Goal: Find specific page/section: Find specific page/section

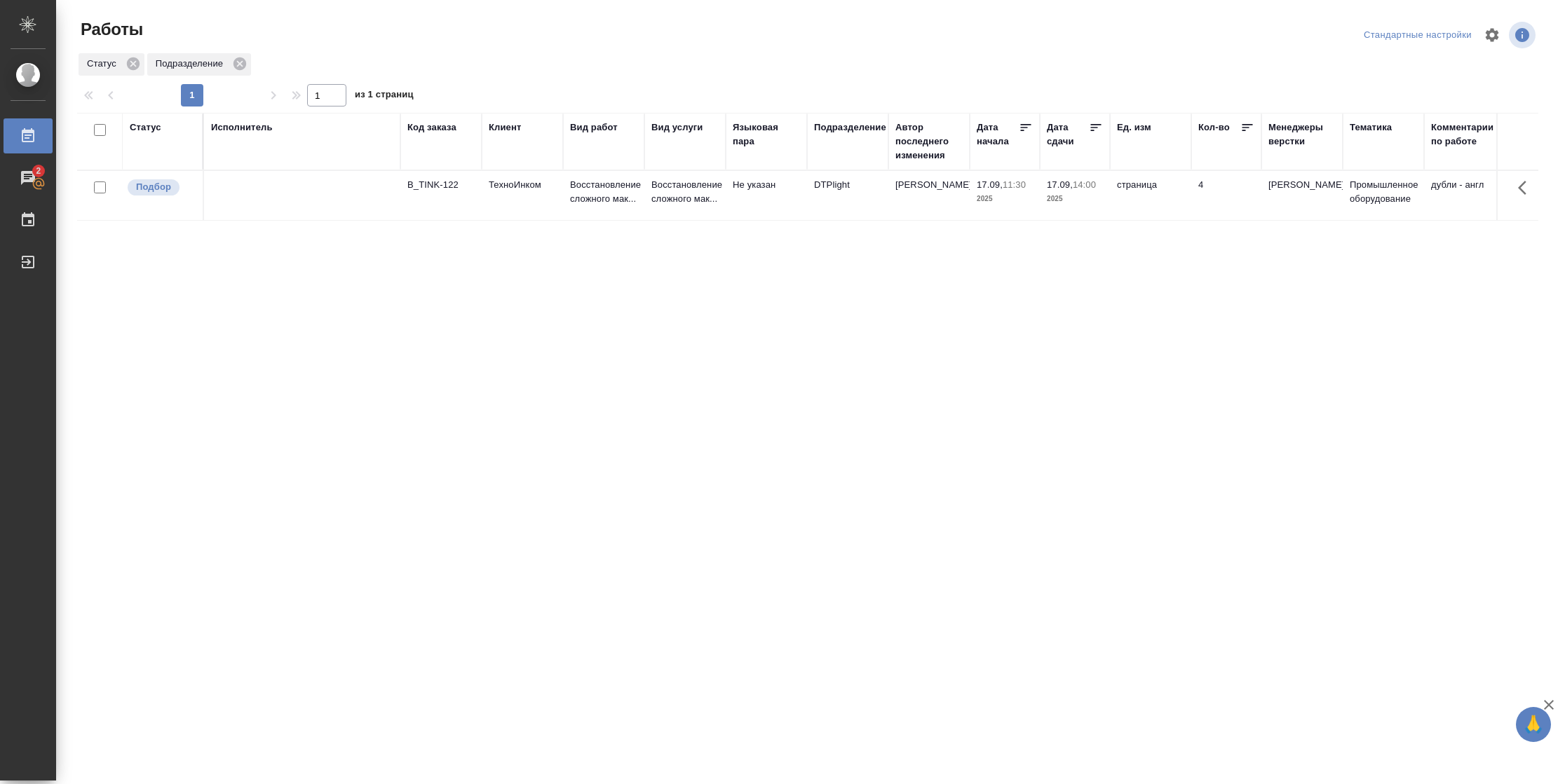
click at [148, 130] on div "Статус" at bounding box center [145, 127] width 32 height 14
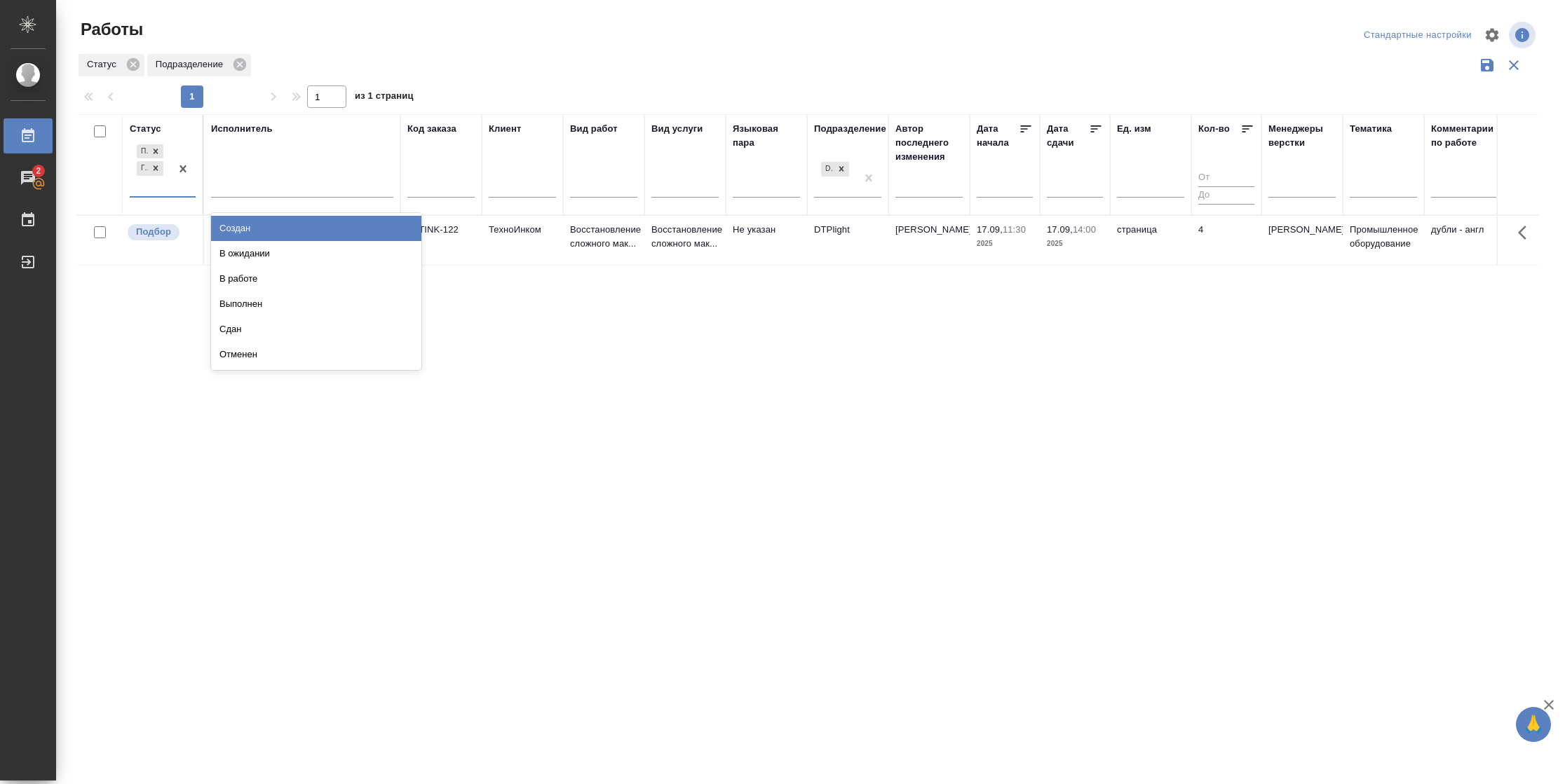
click at [170, 193] on div "Подбор Готов к работе" at bounding box center [150, 169] width 41 height 55
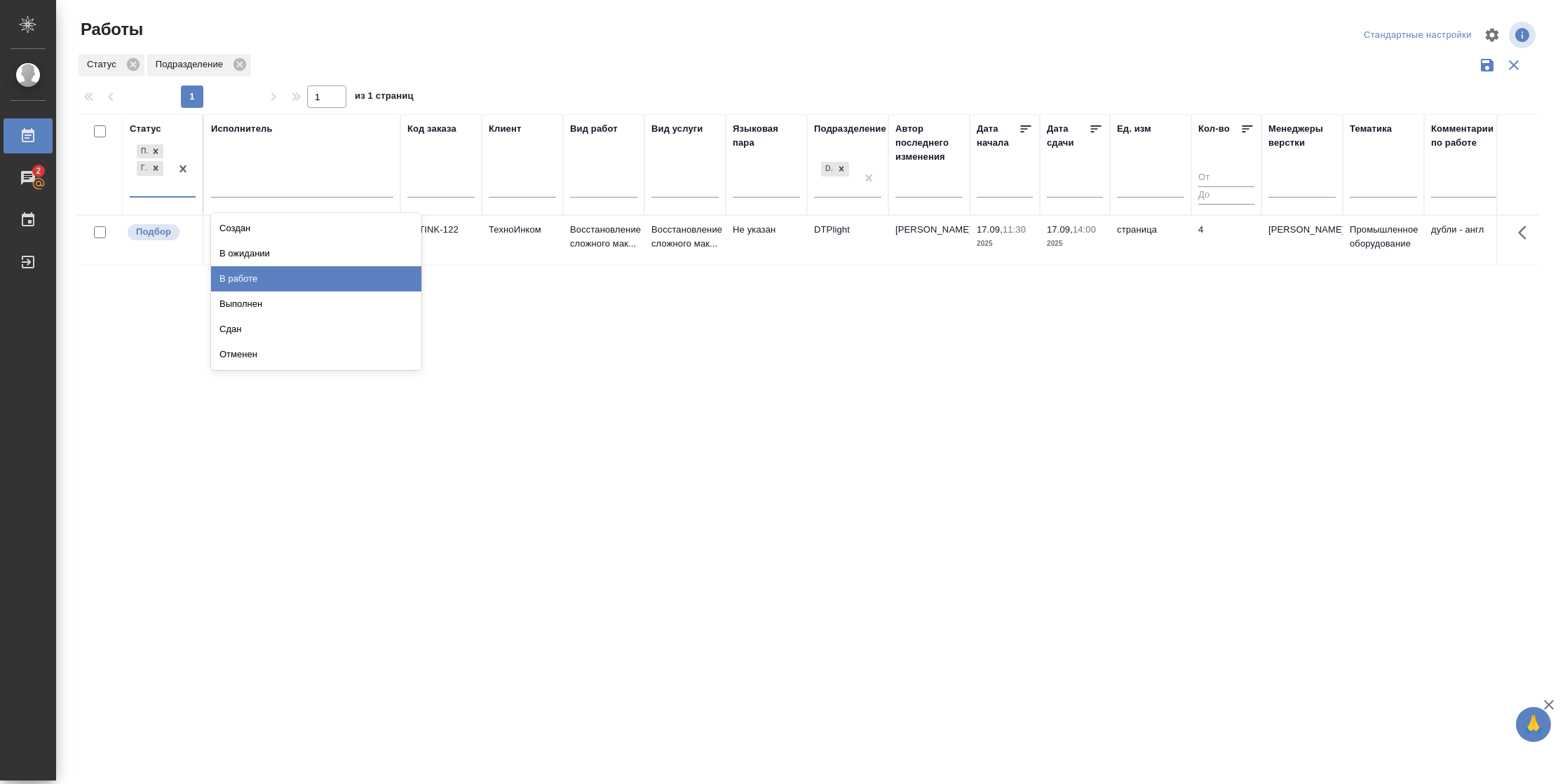
click at [249, 282] on div "В работе" at bounding box center [316, 279] width 211 height 25
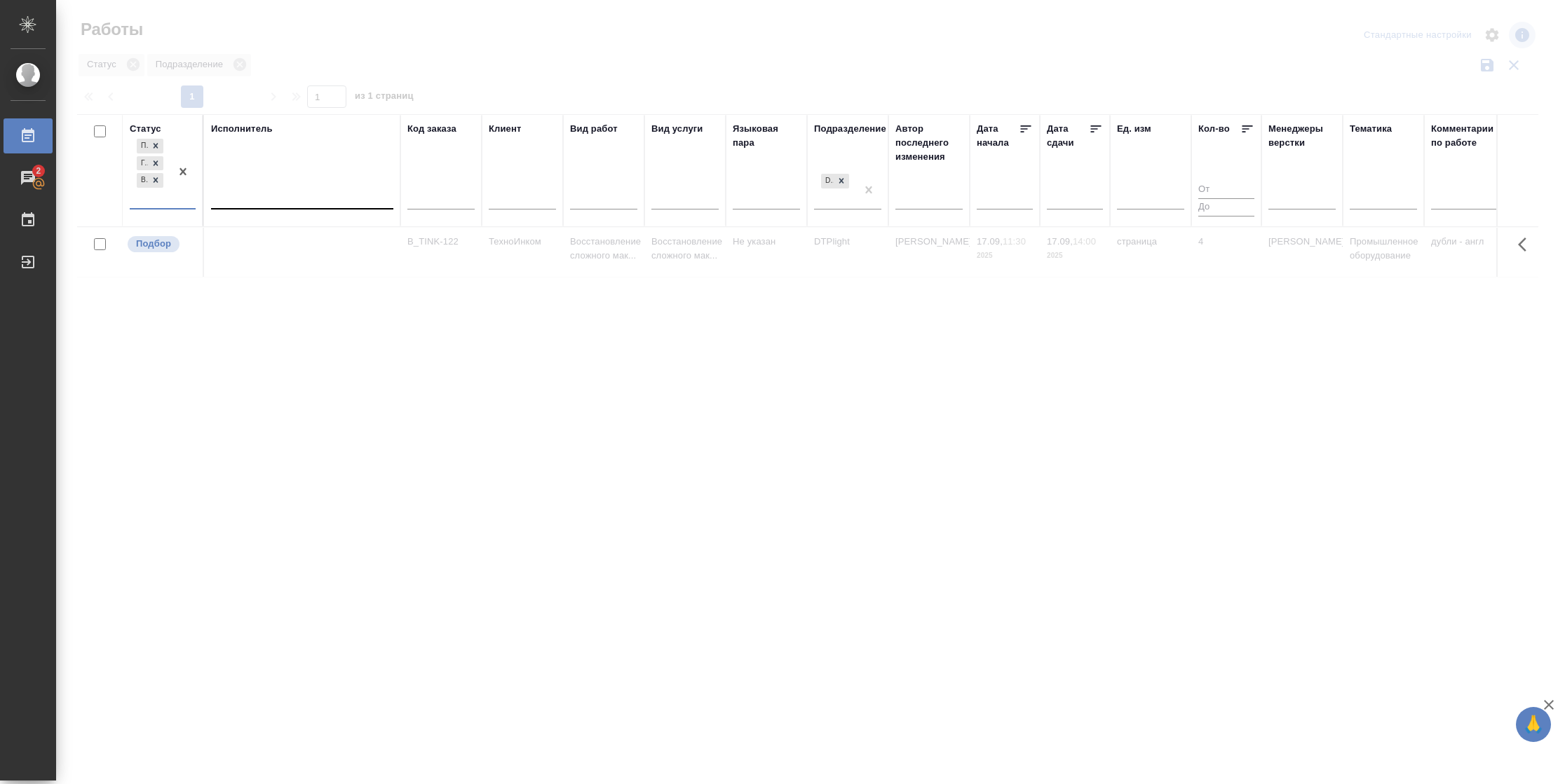
click at [298, 185] on div at bounding box center [302, 196] width 182 height 27
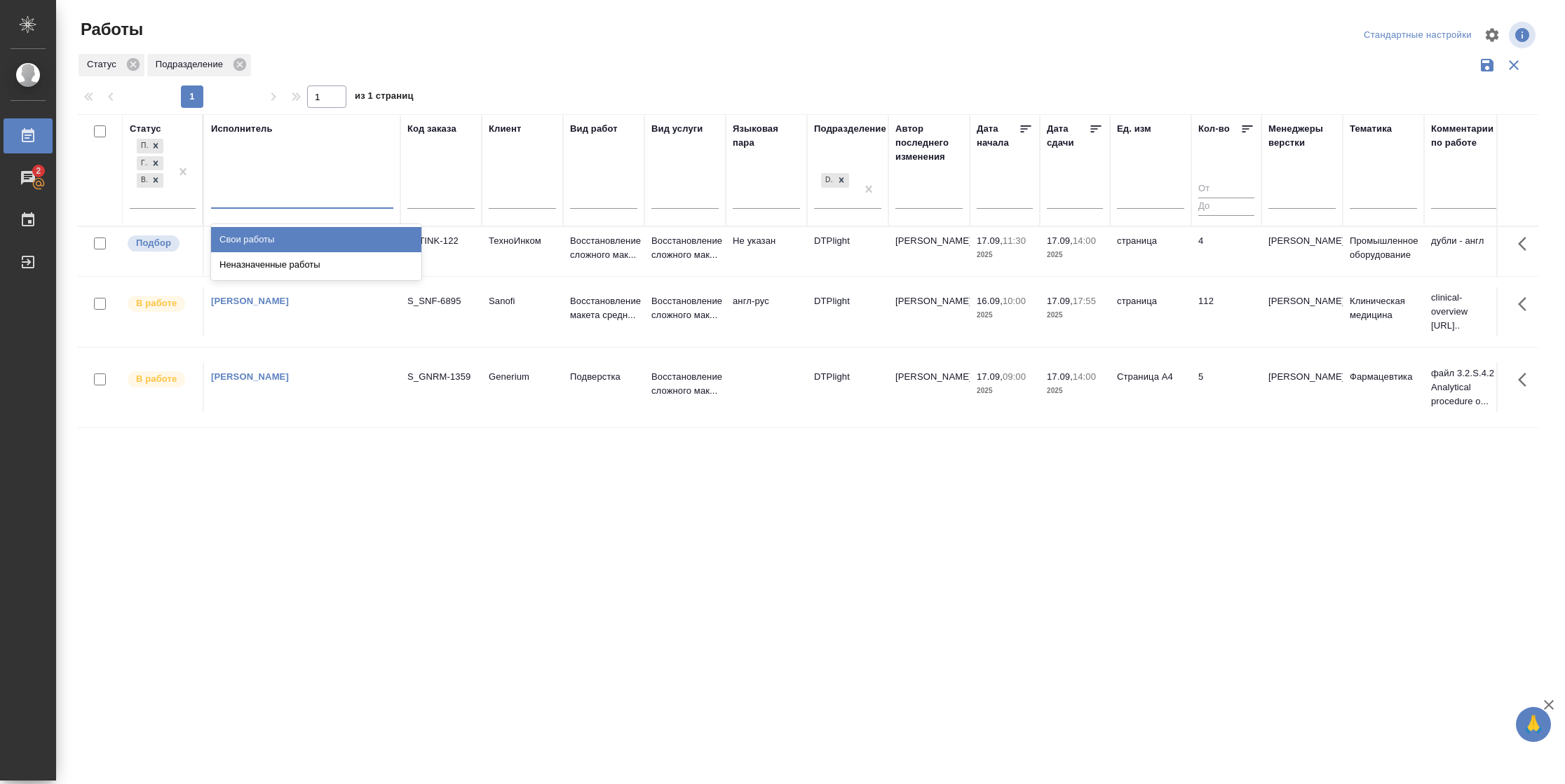
click at [297, 243] on div "Свои работы" at bounding box center [316, 240] width 211 height 25
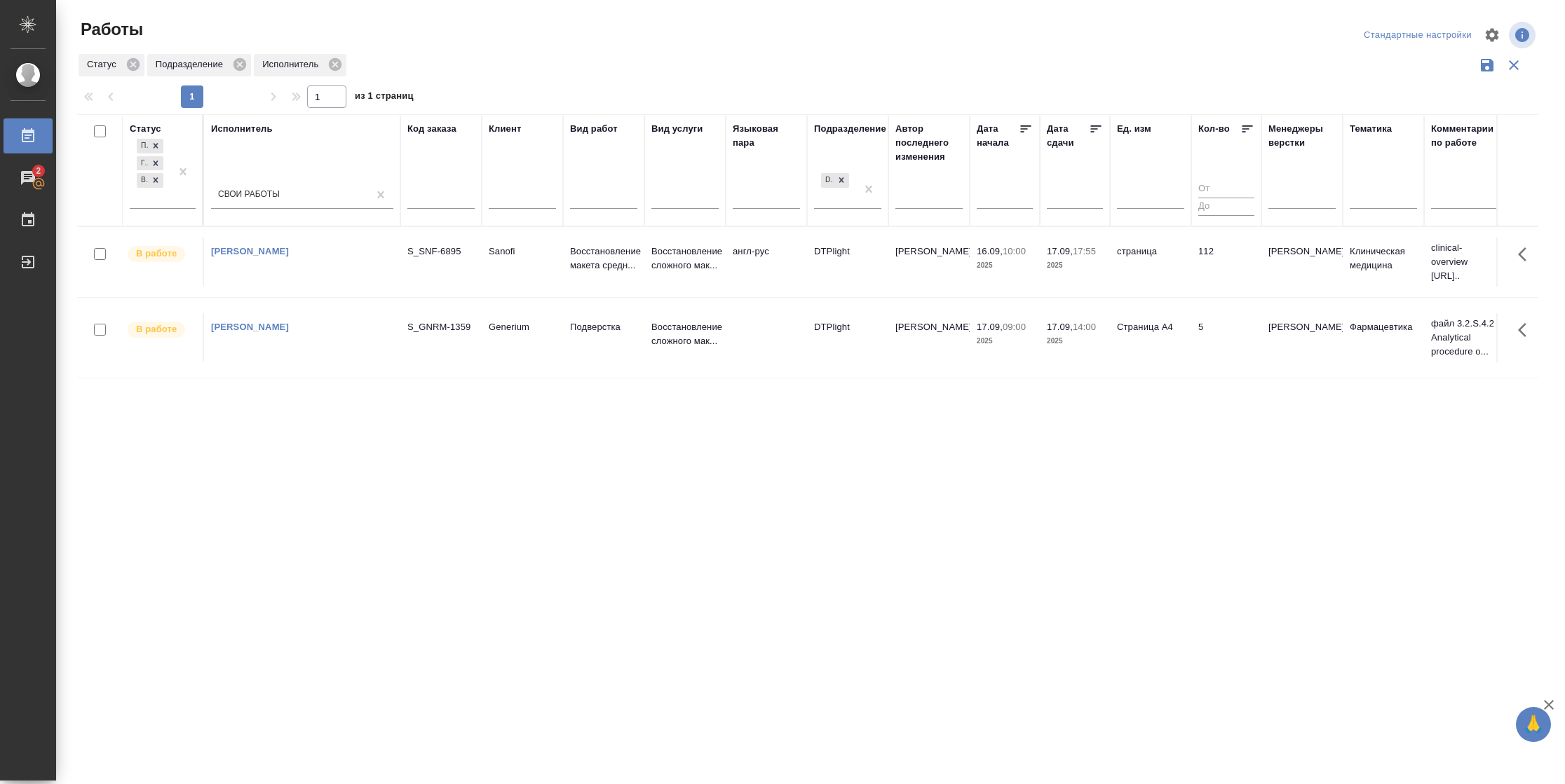
click at [1097, 135] on icon at bounding box center [1096, 129] width 14 height 14
click at [1192, 284] on td "5" at bounding box center [1226, 268] width 70 height 49
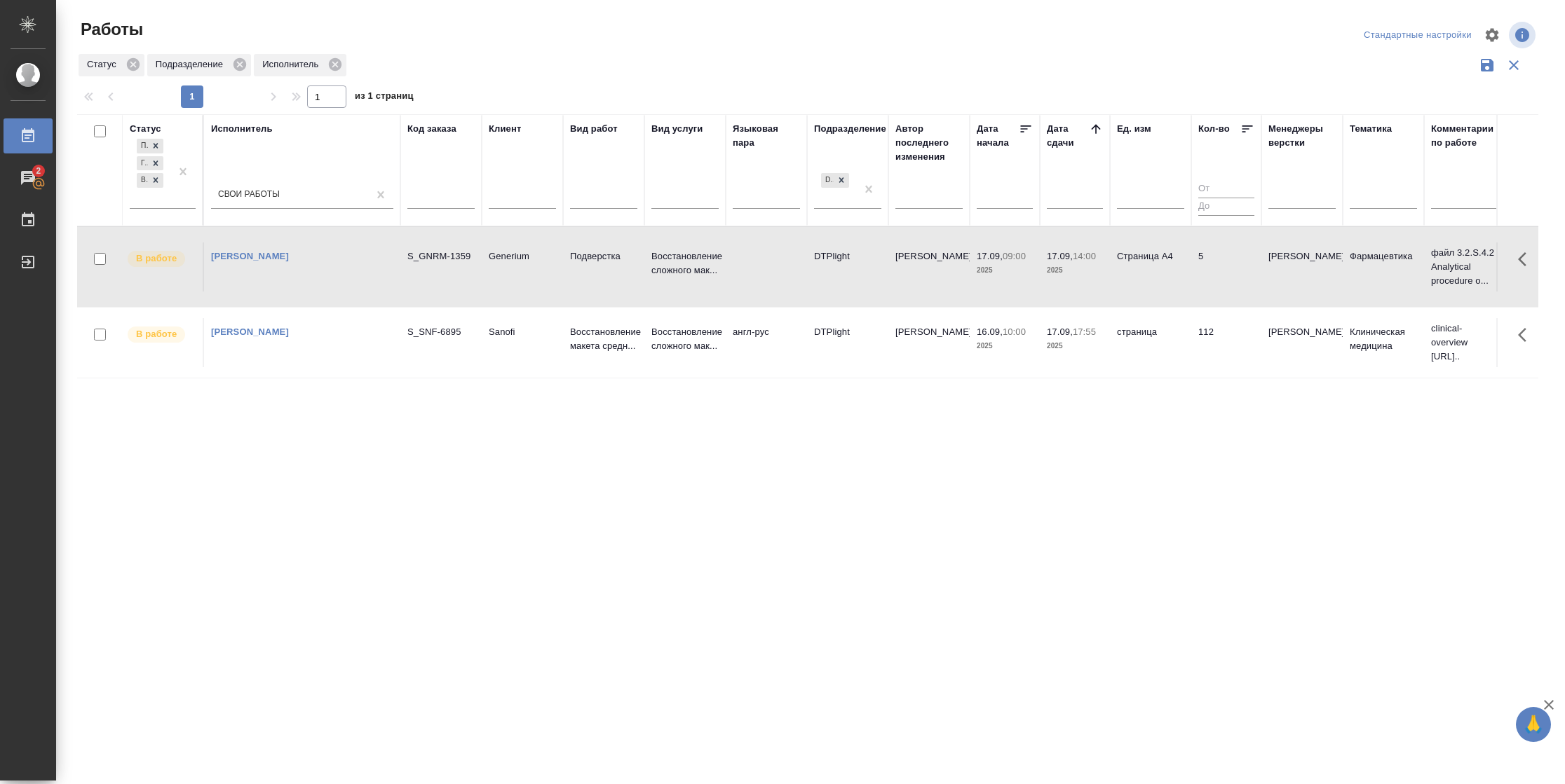
click at [1192, 284] on td "5" at bounding box center [1226, 268] width 70 height 49
click at [1196, 291] on td "5" at bounding box center [1226, 268] width 70 height 49
click at [176, 200] on div at bounding box center [183, 172] width 25 height 72
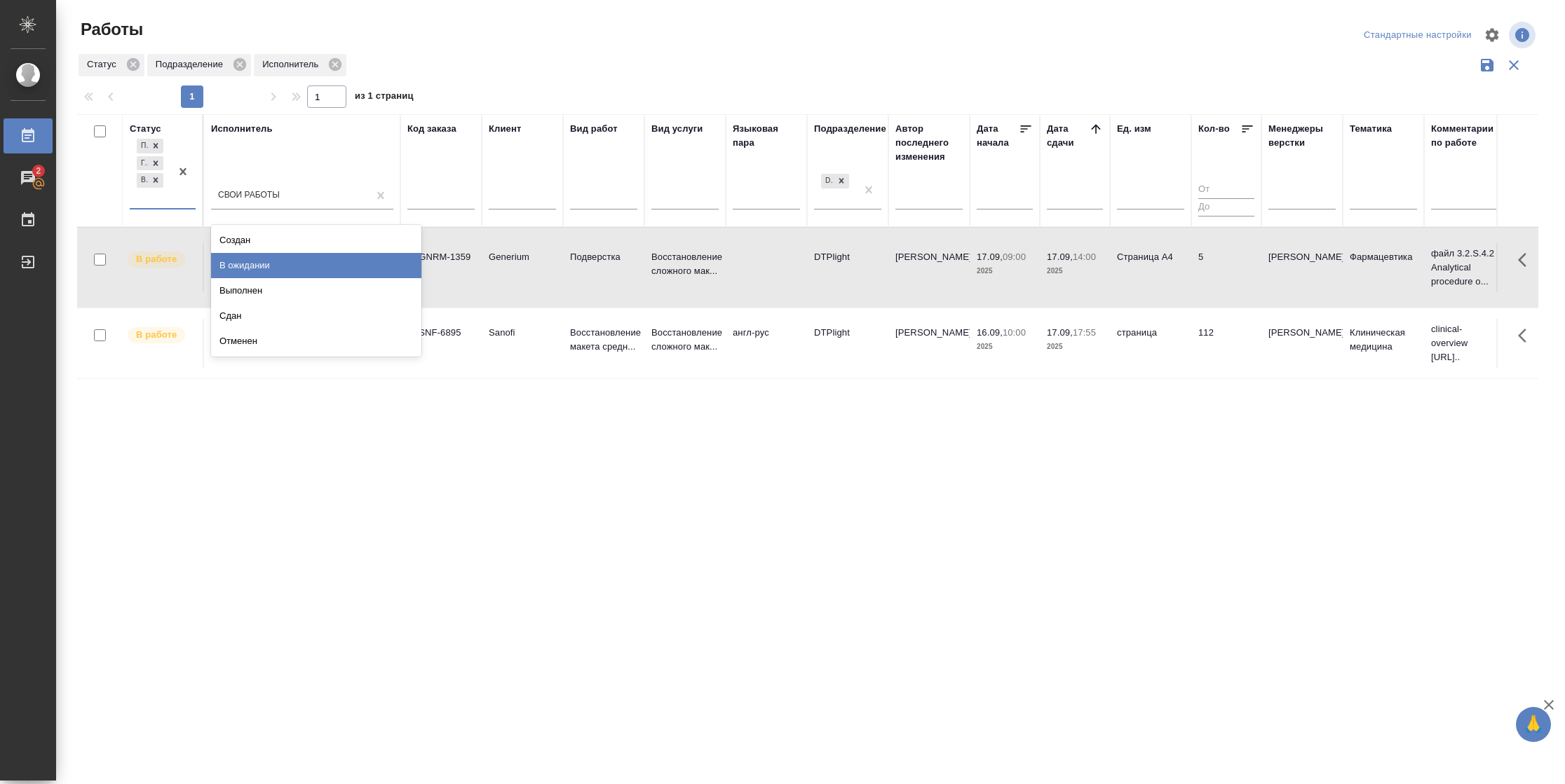
click at [258, 257] on div "В ожидании" at bounding box center [316, 265] width 211 height 25
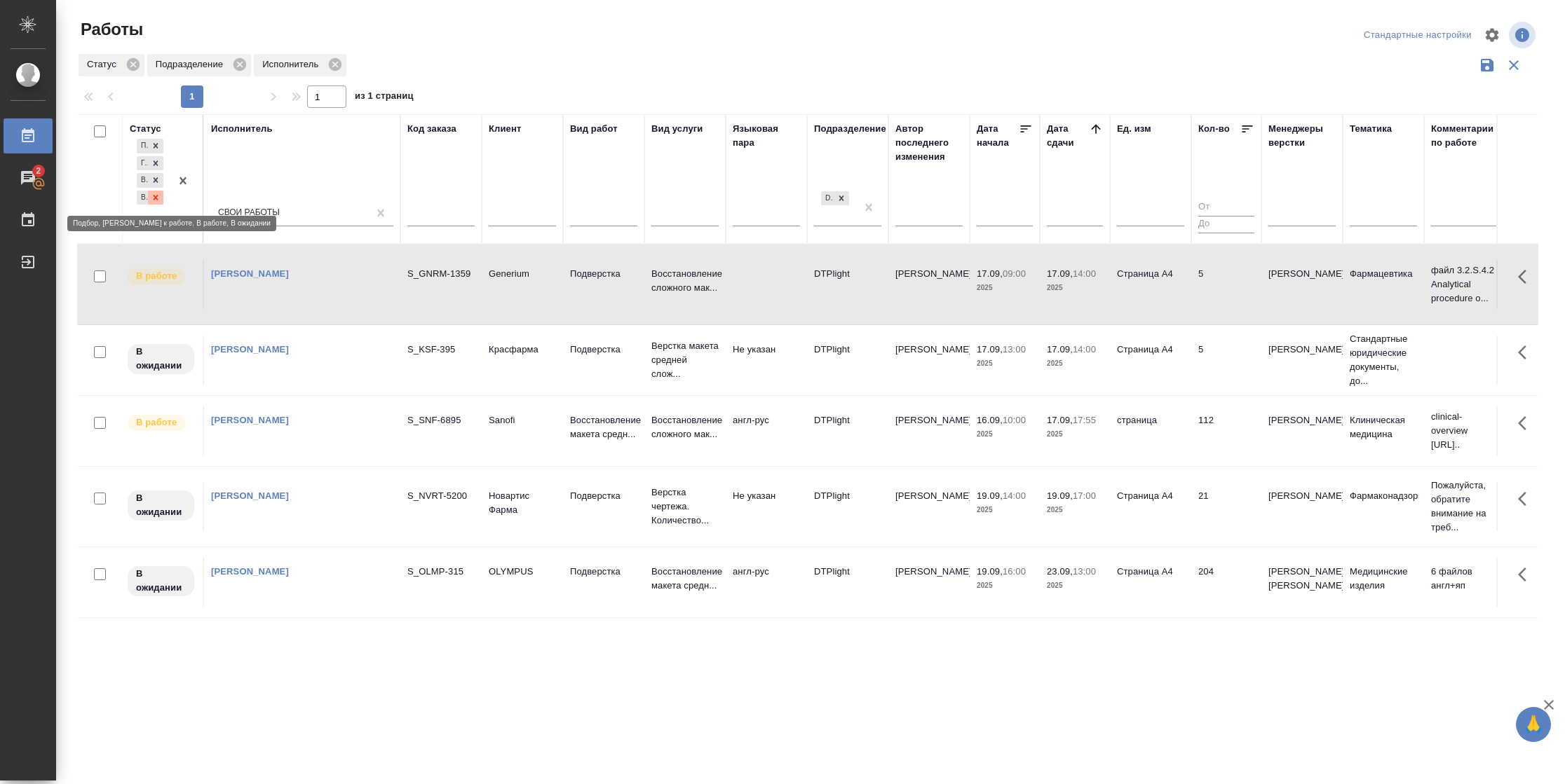
click at [163, 202] on div at bounding box center [156, 197] width 15 height 15
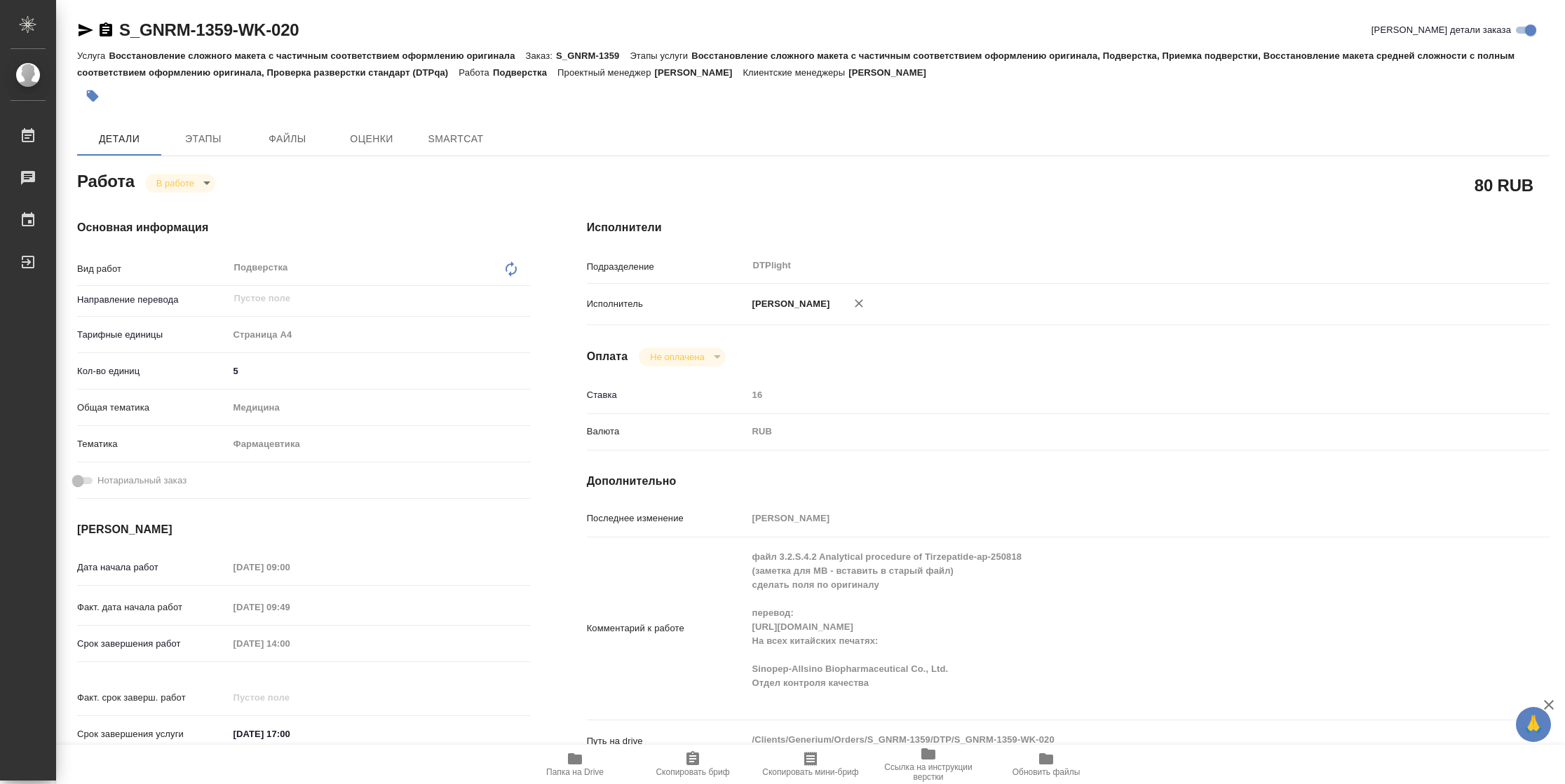
type textarea "x"
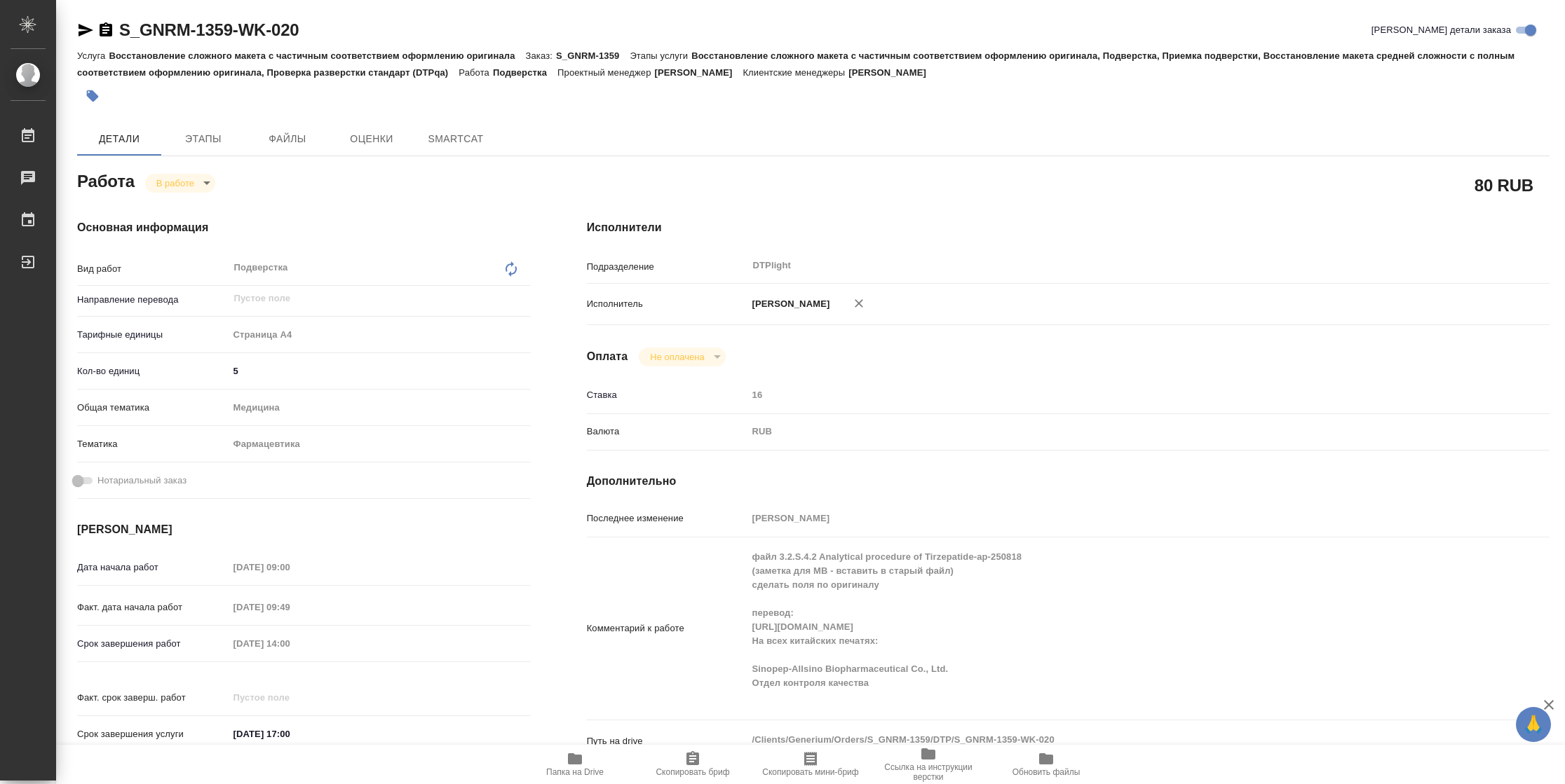
type textarea "x"
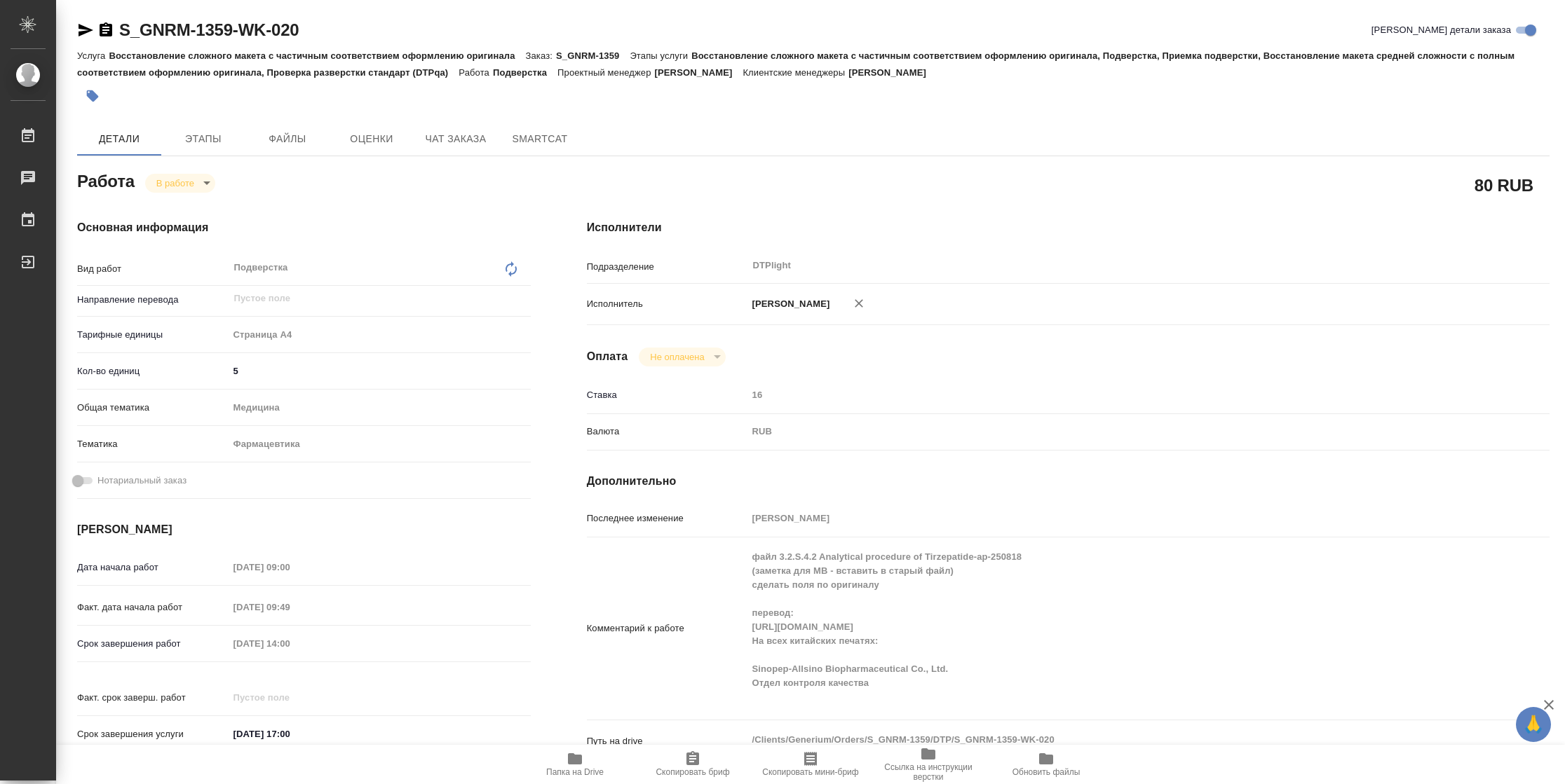
type textarea "x"
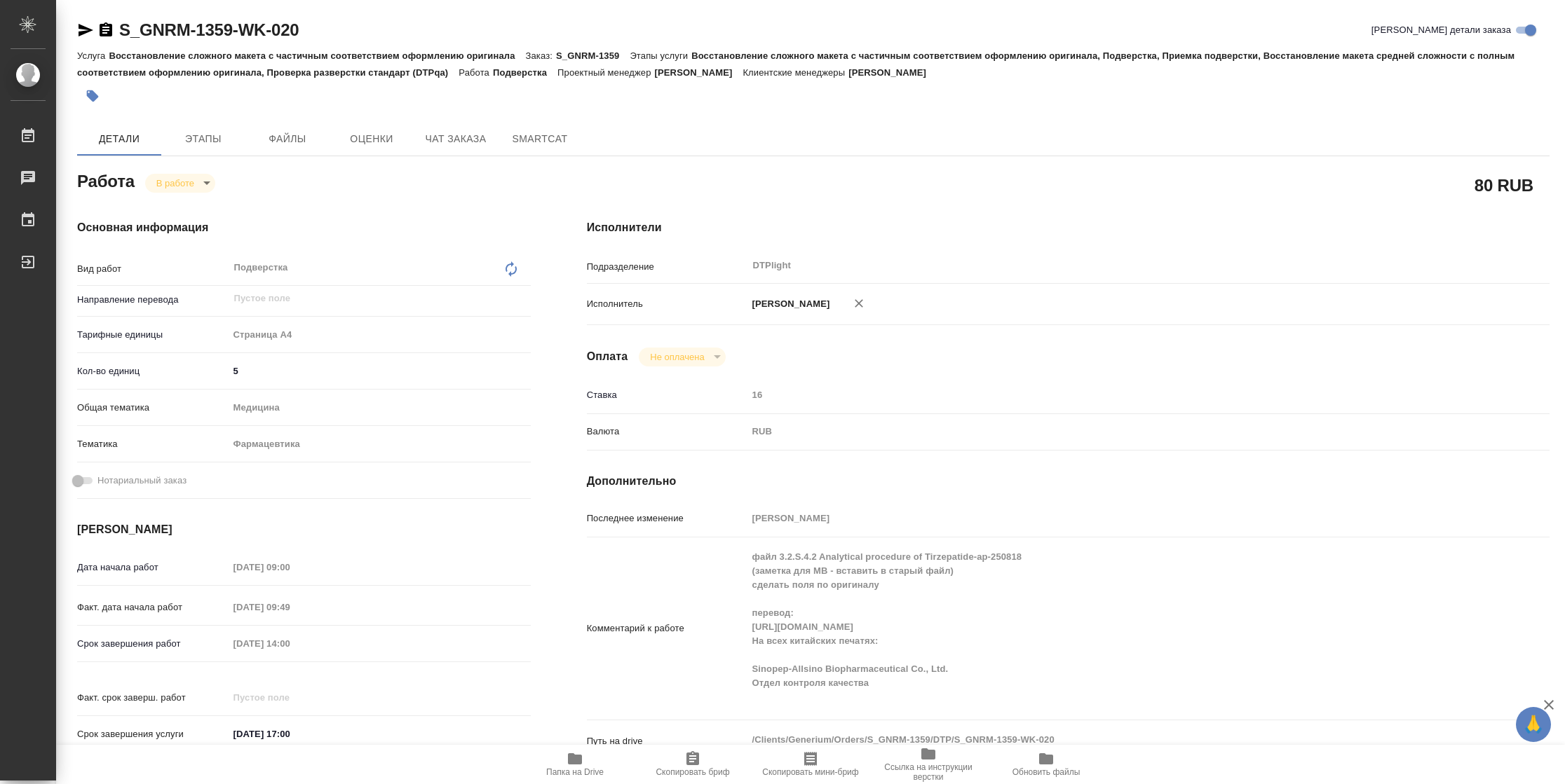
type textarea "x"
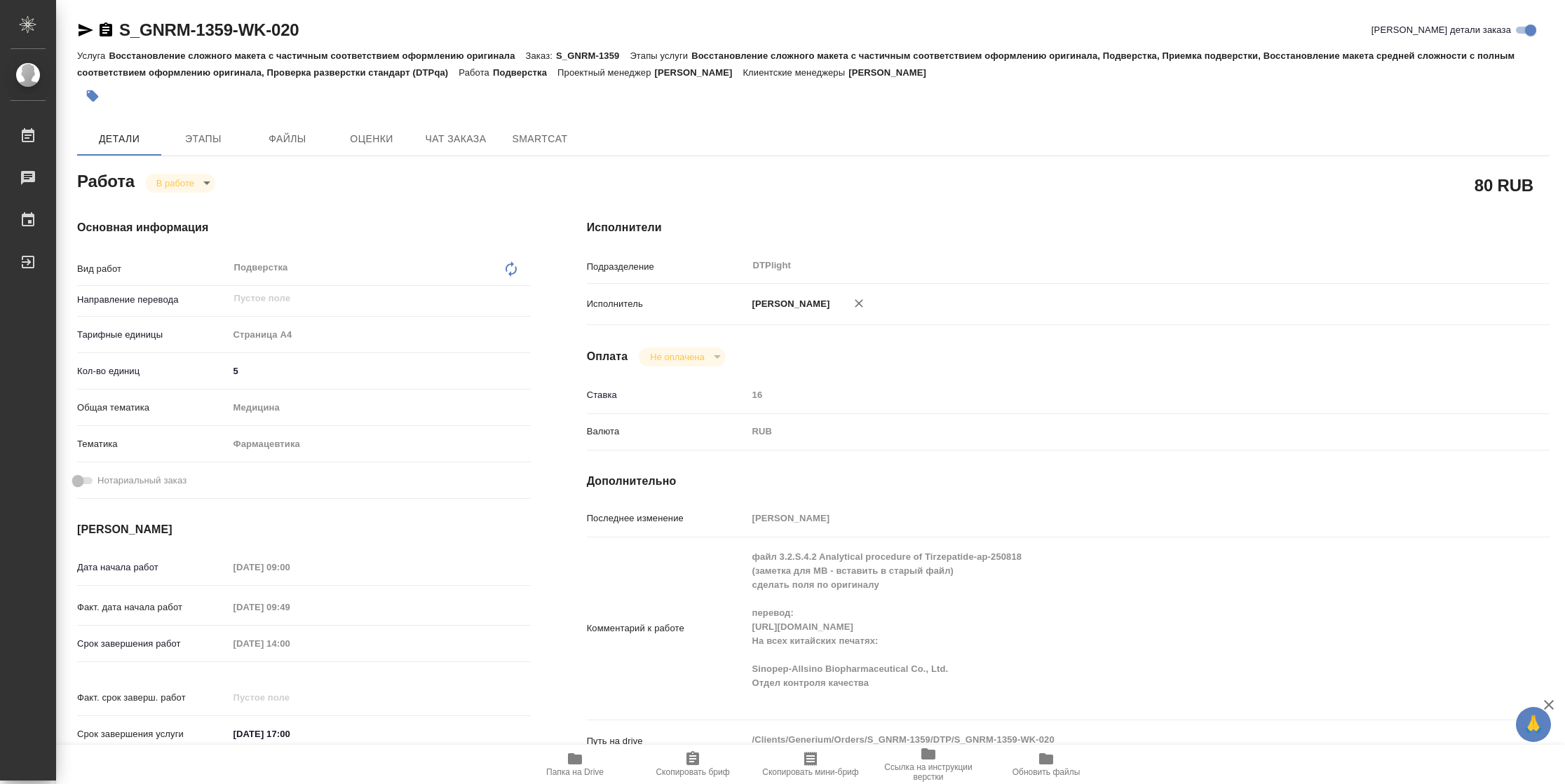
type textarea "x"
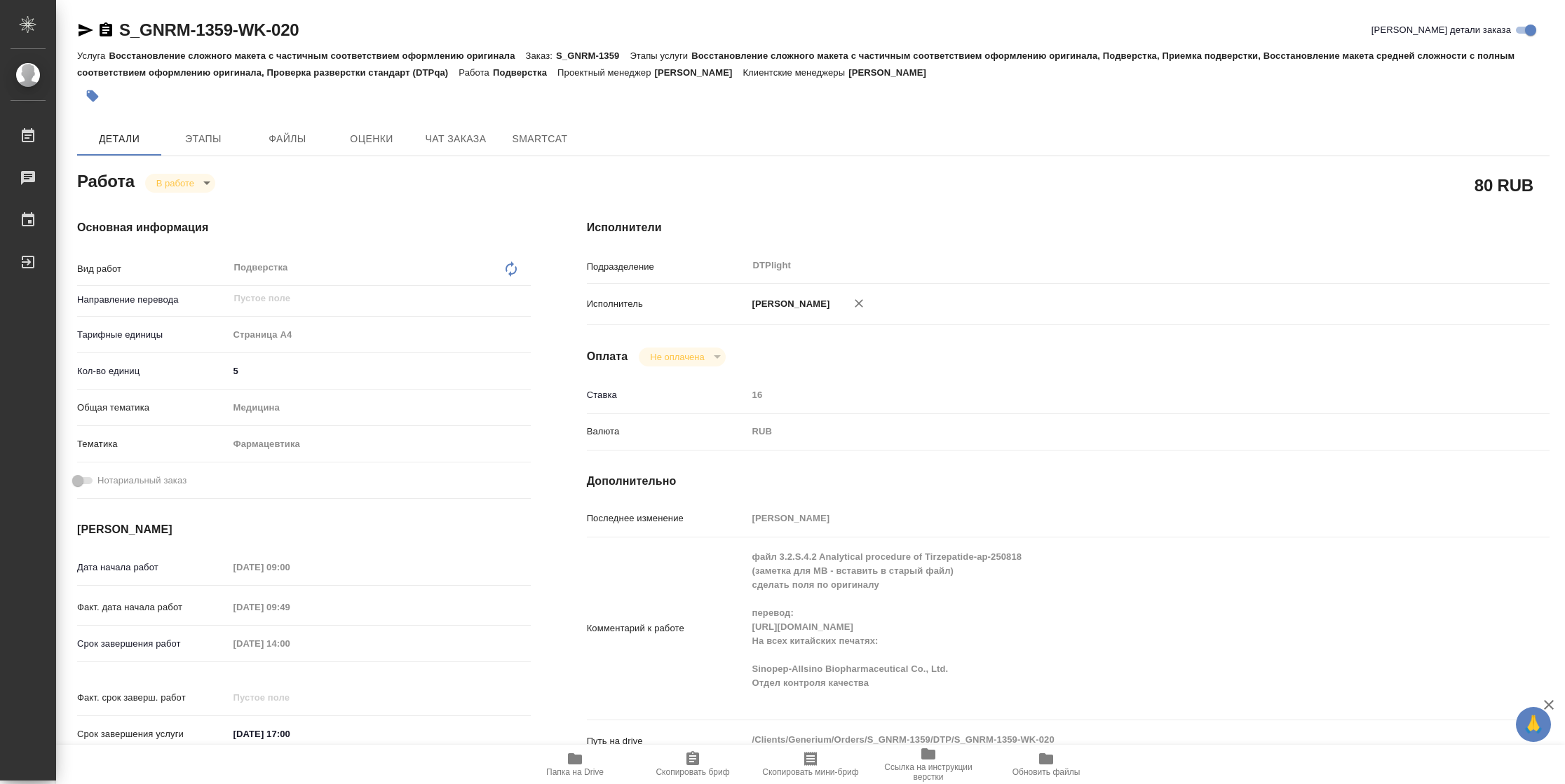
type textarea "x"
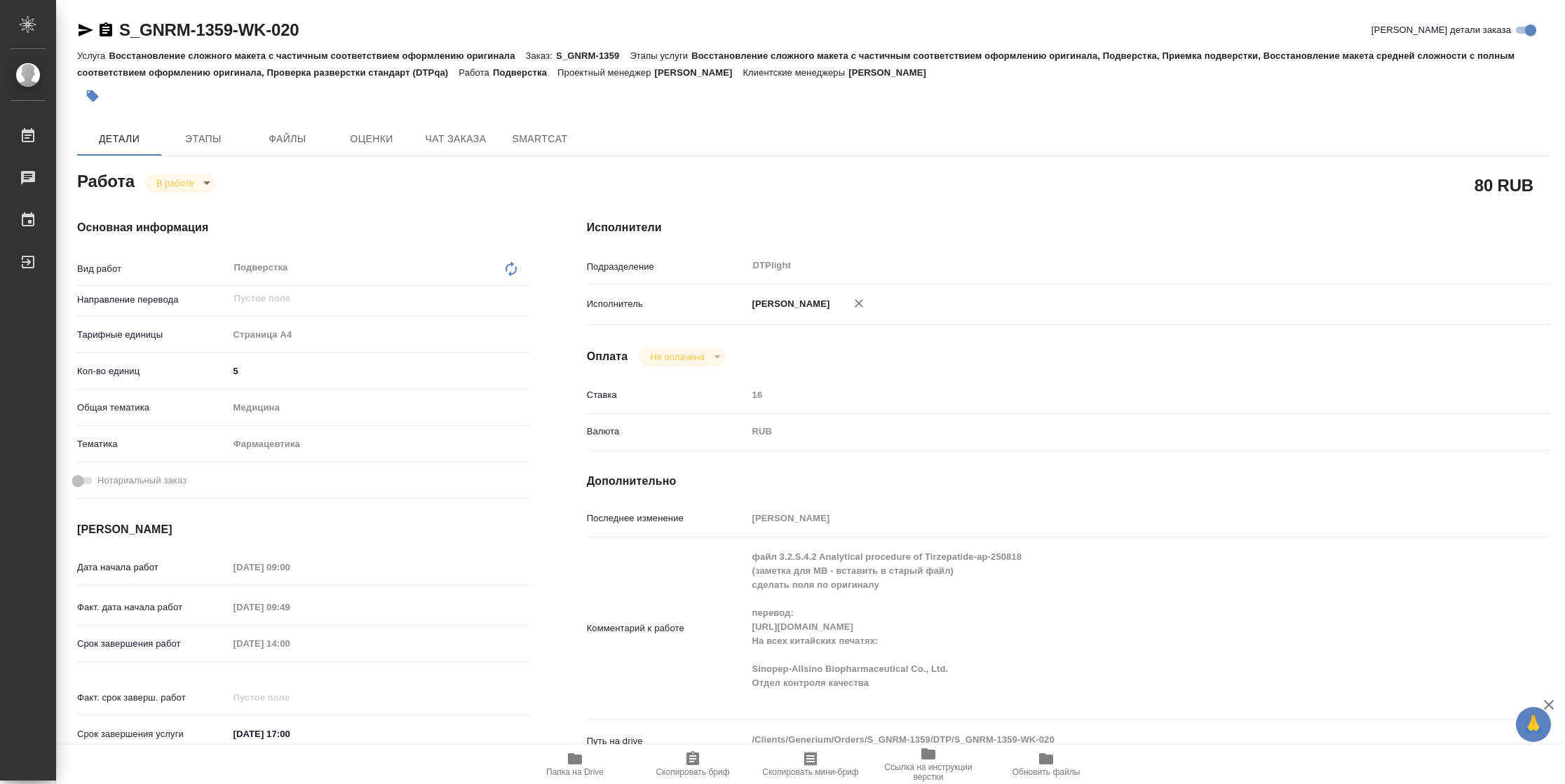
type textarea "x"
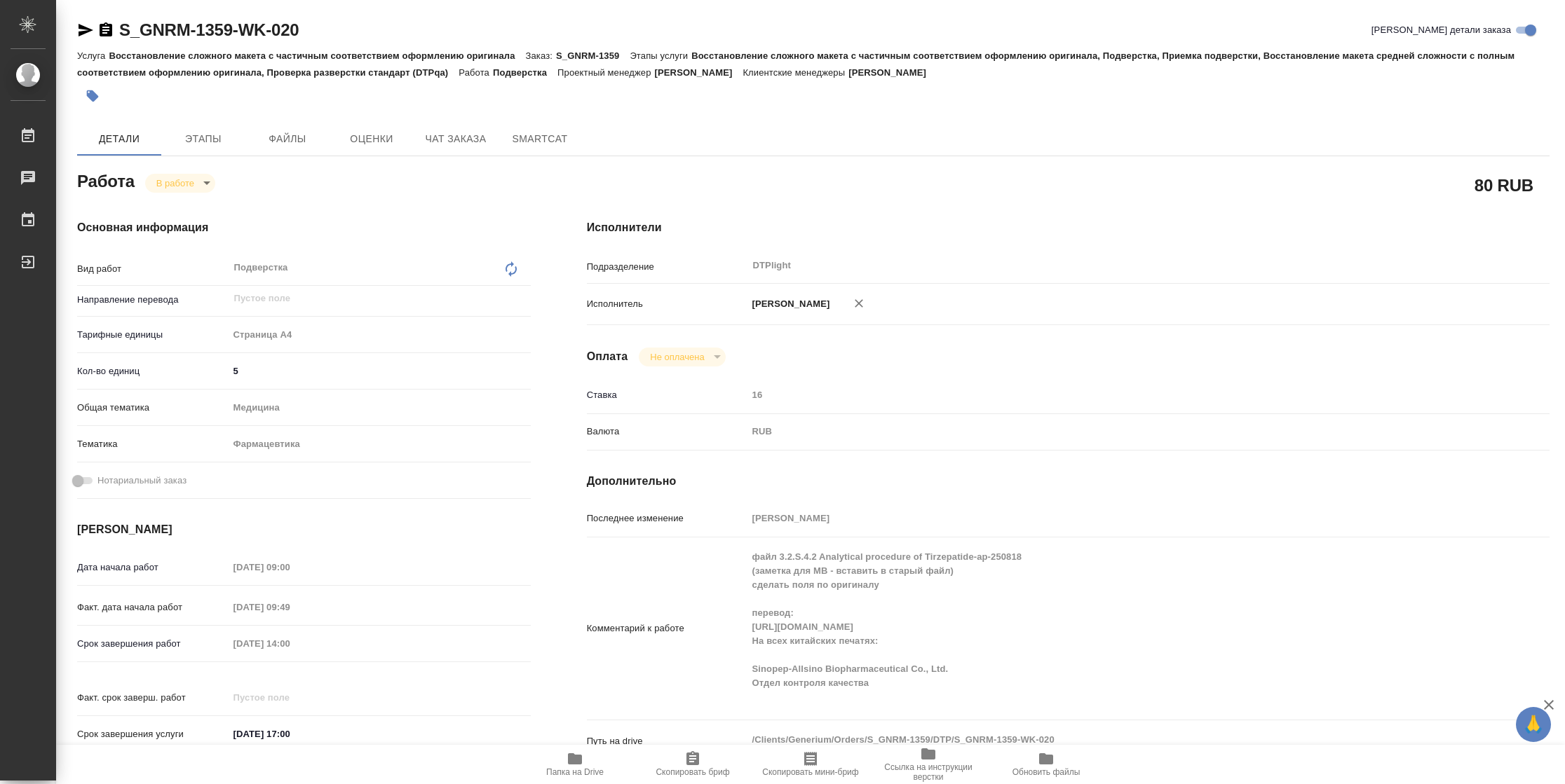
type textarea "x"
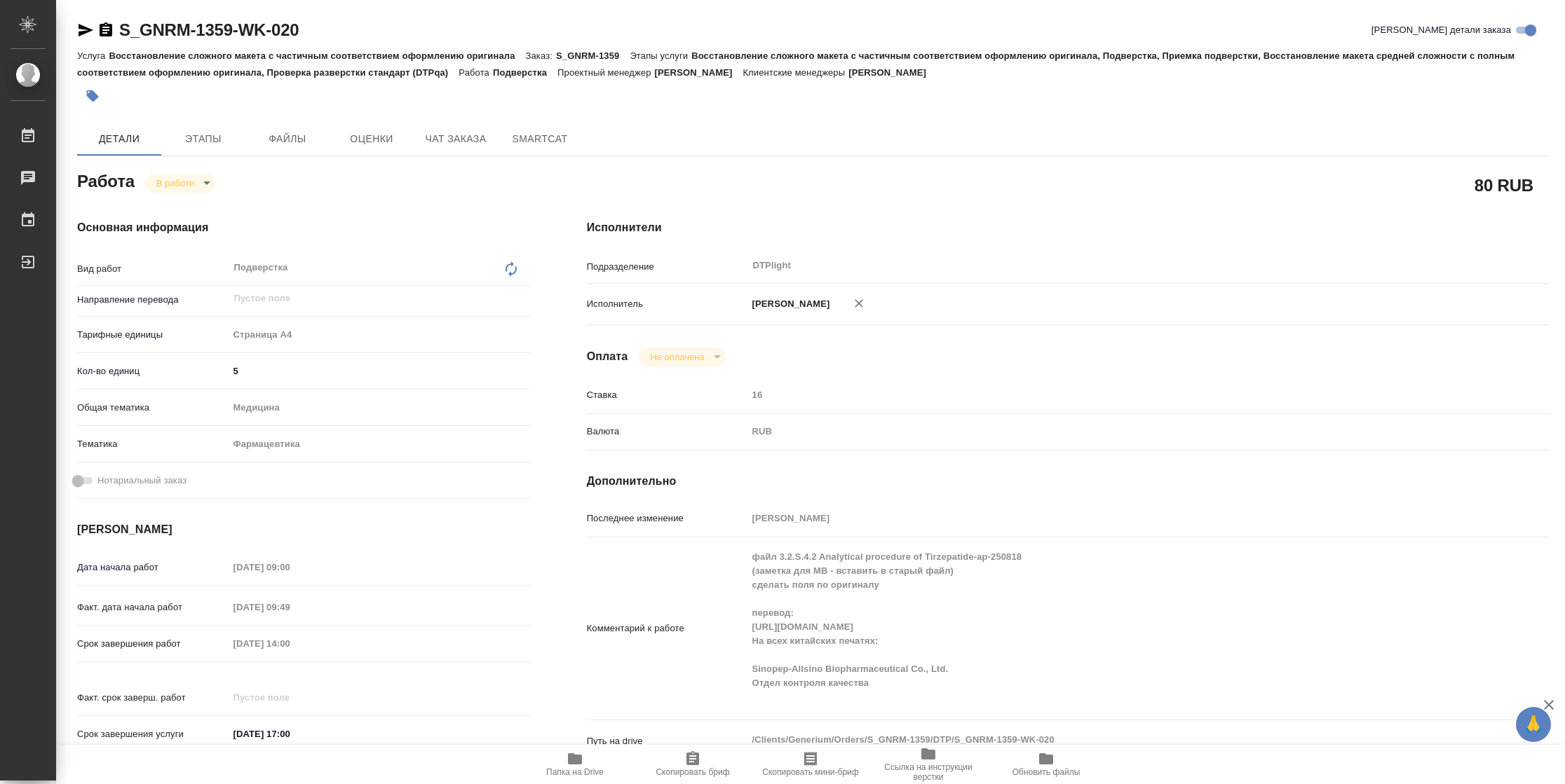
type textarea "x"
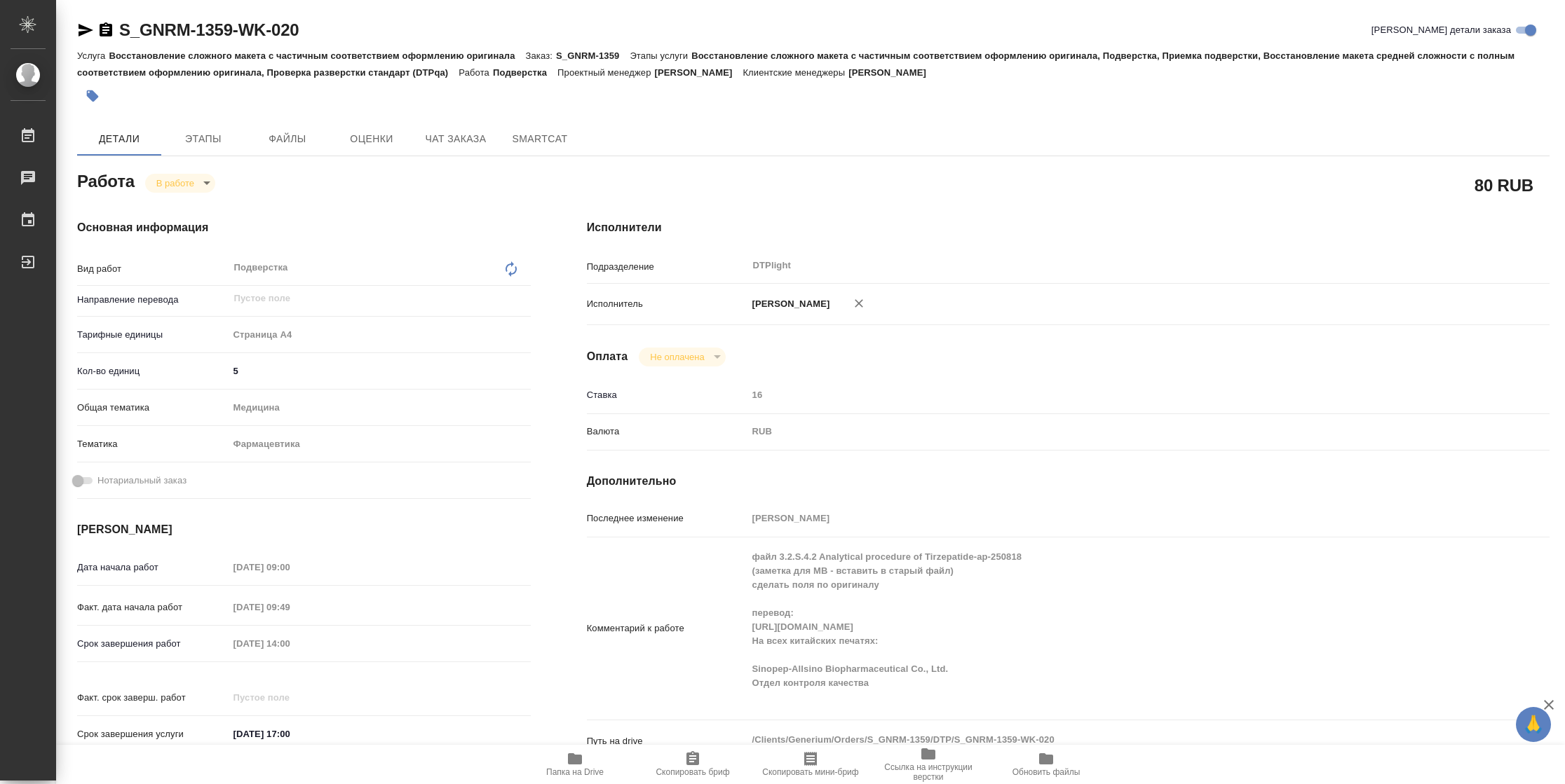
type textarea "x"
